Goal: Transaction & Acquisition: Purchase product/service

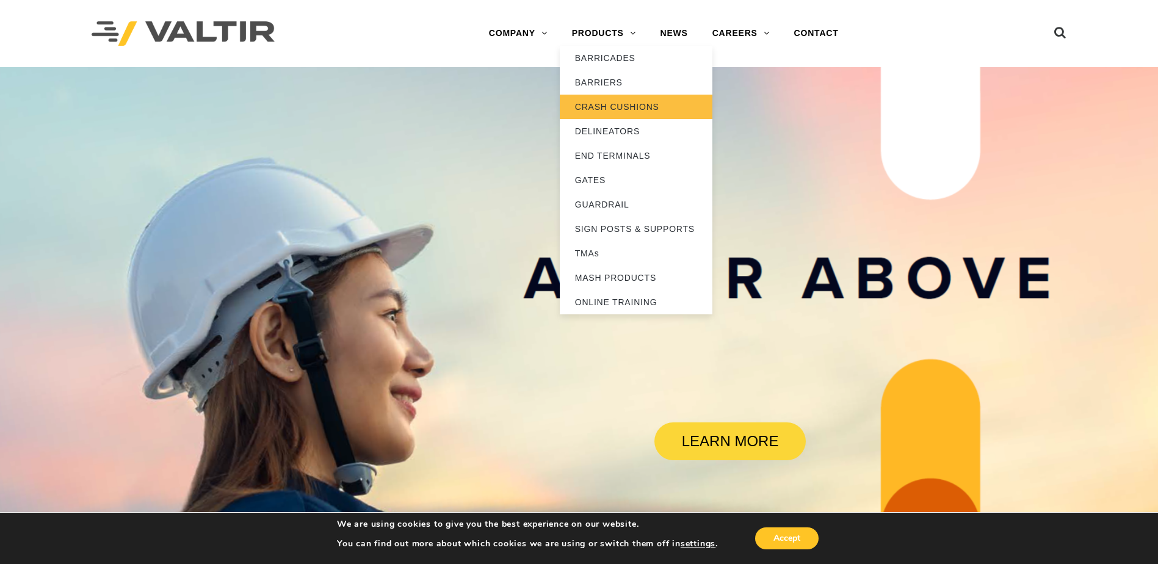
click at [604, 107] on link "CRASH CUSHIONS" at bounding box center [636, 107] width 153 height 24
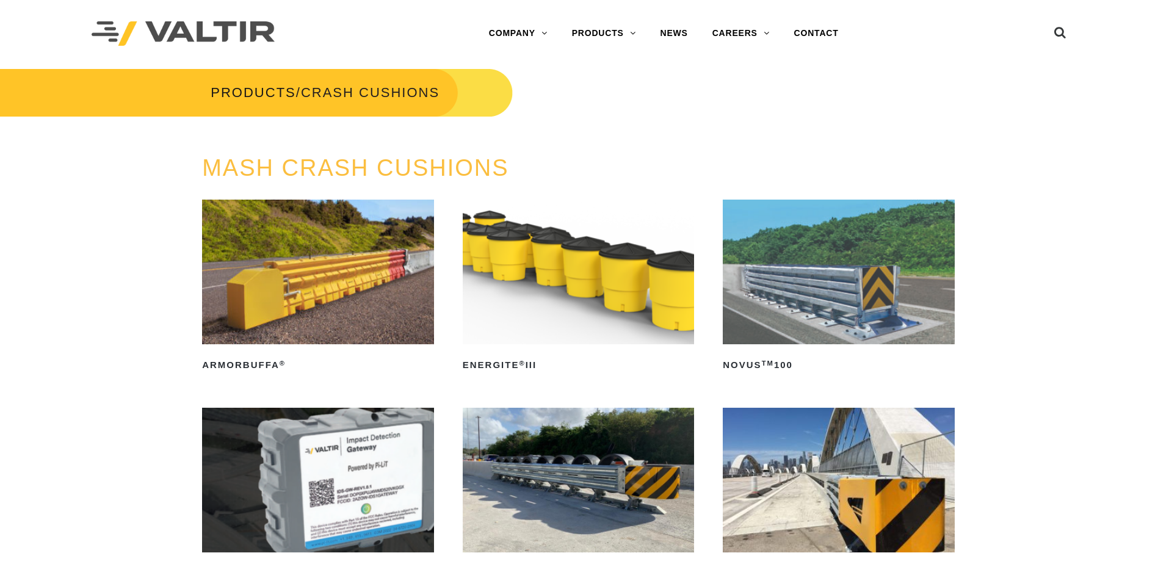
click at [843, 268] on img at bounding box center [839, 272] width 232 height 145
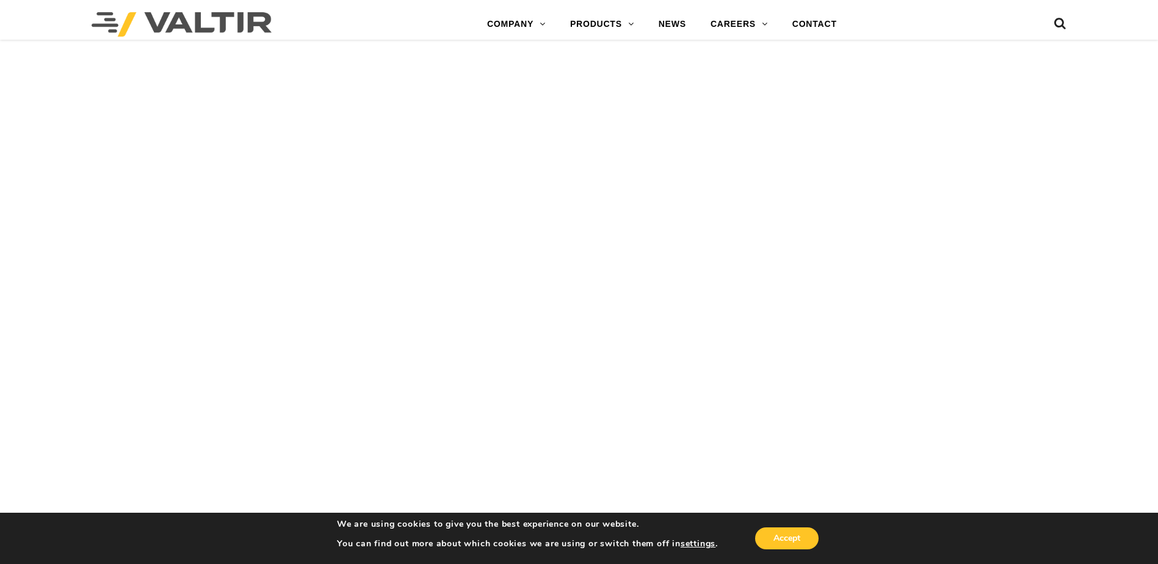
scroll to position [1568, 0]
